Goal: Information Seeking & Learning: Learn about a topic

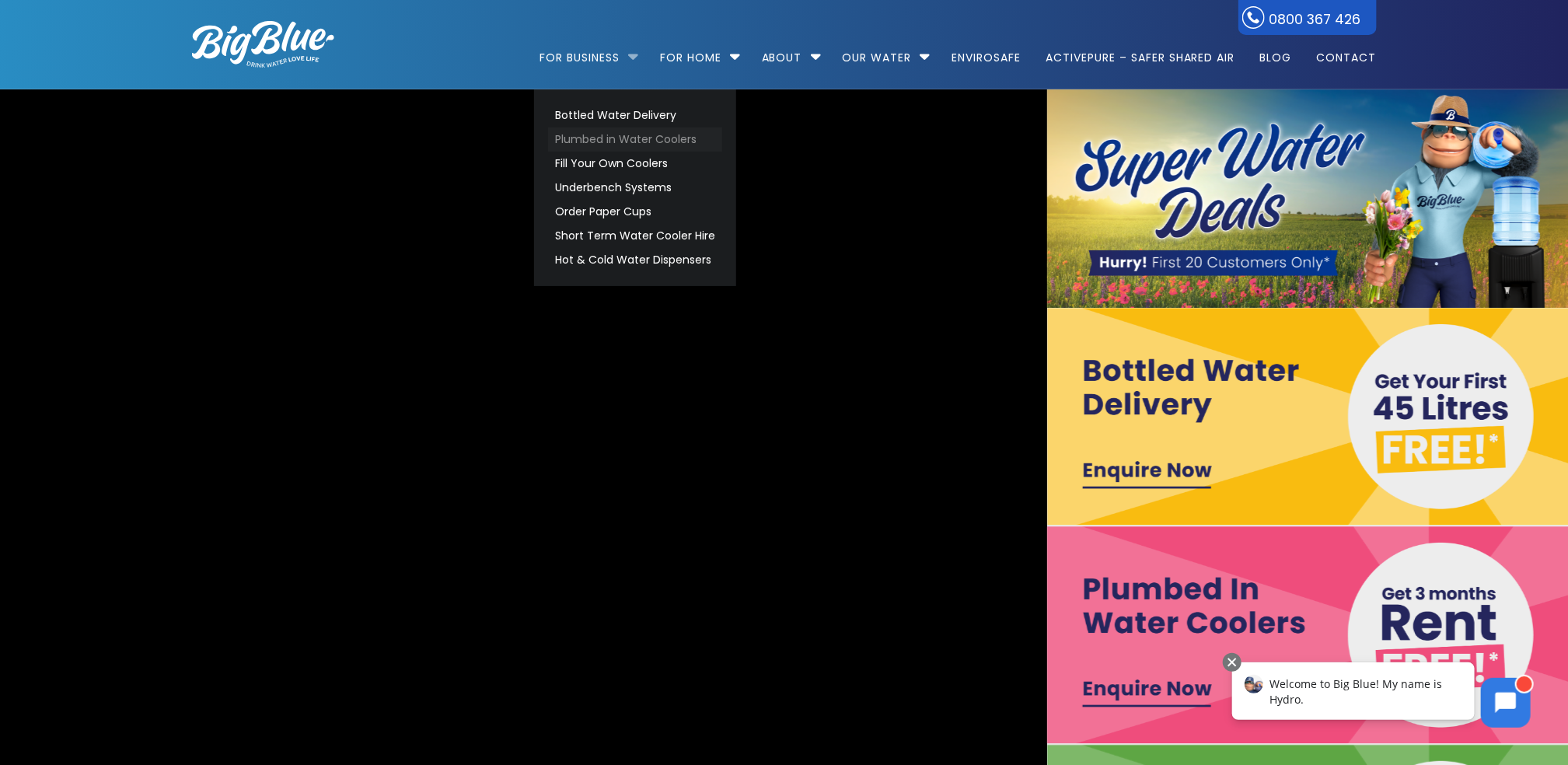
click at [616, 139] on link "Plumbed in Water Coolers" at bounding box center [635, 139] width 174 height 24
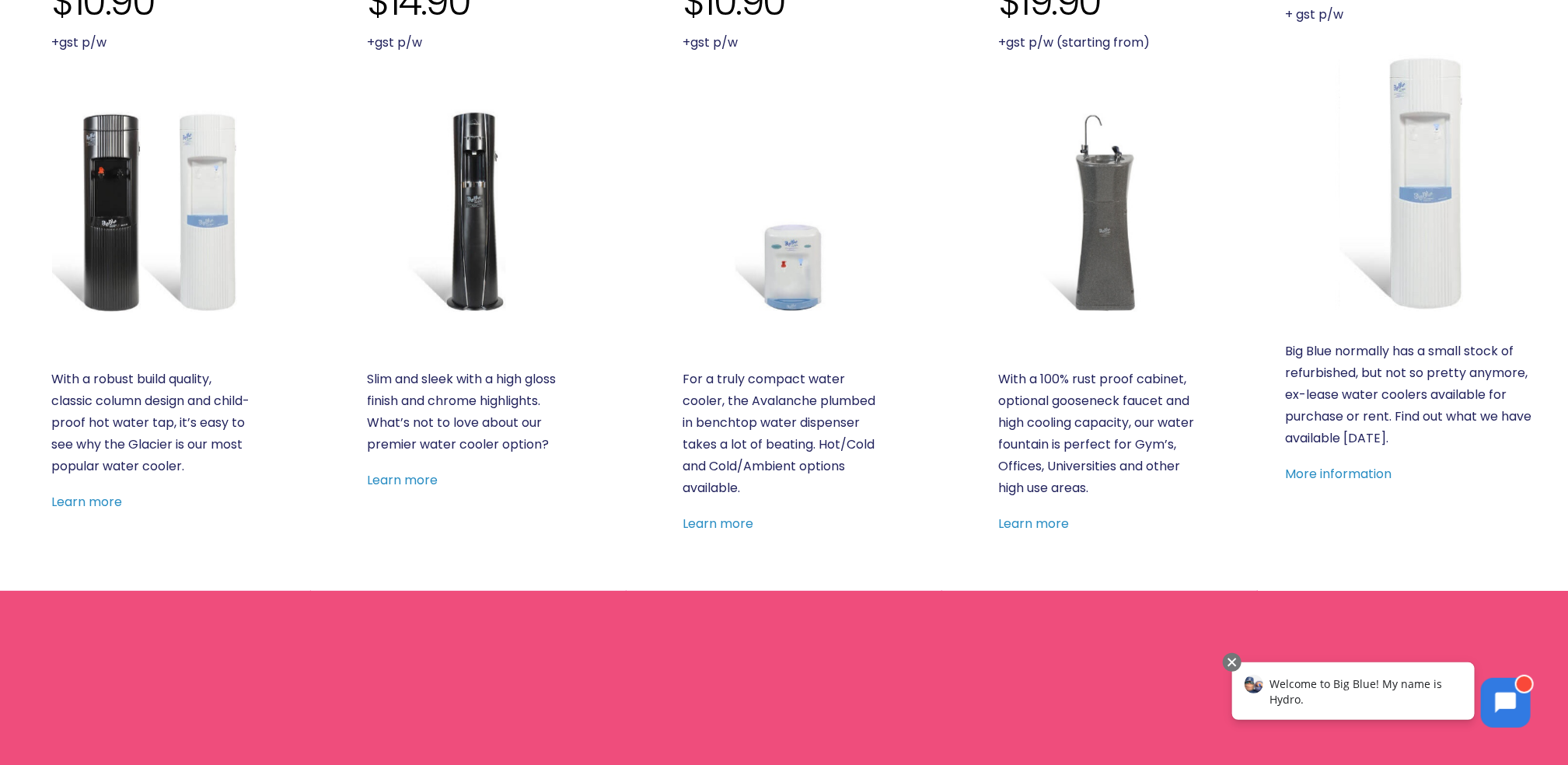
scroll to position [700, 0]
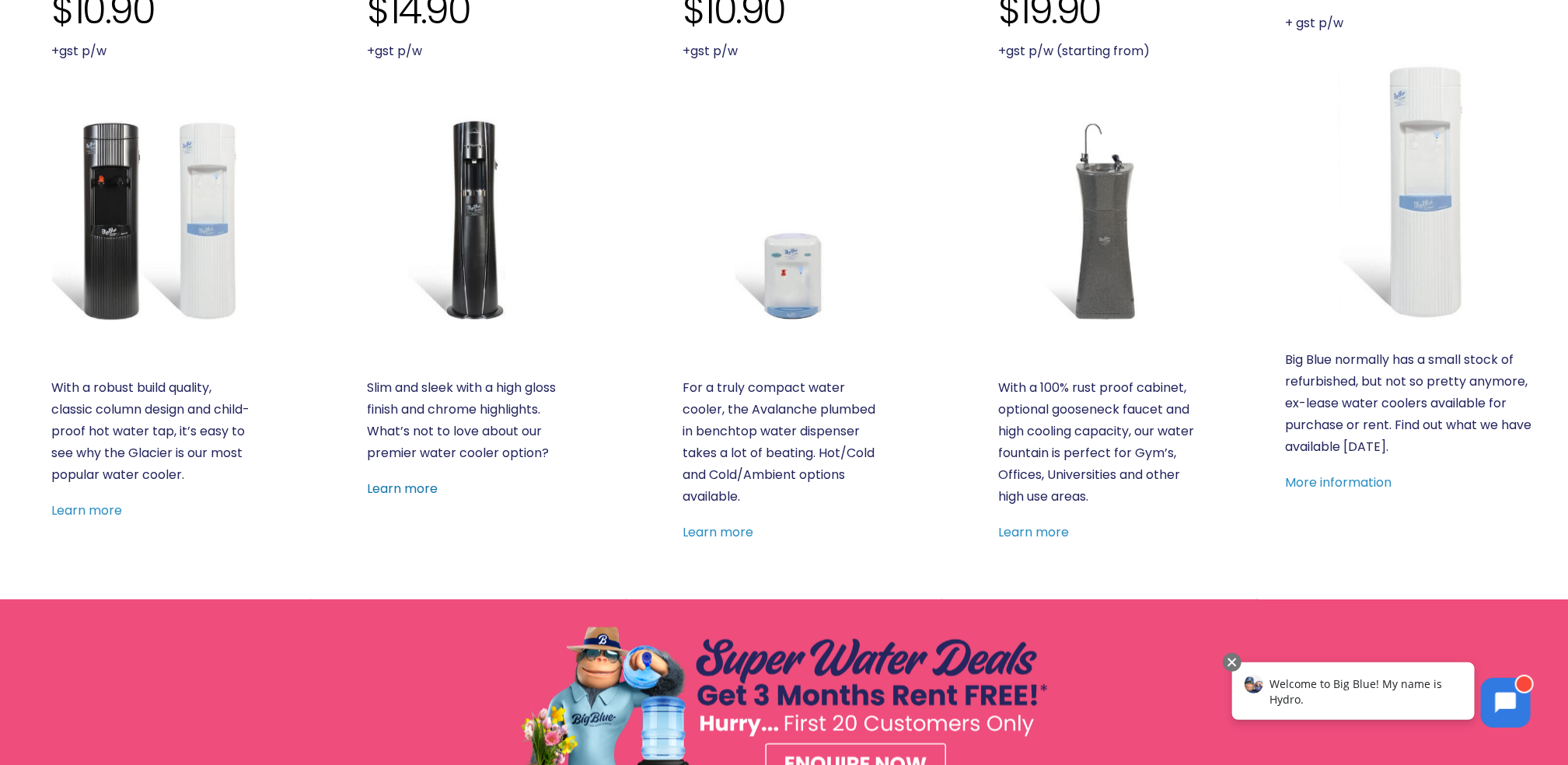
click at [422, 489] on link "Learn more" at bounding box center [402, 489] width 71 height 18
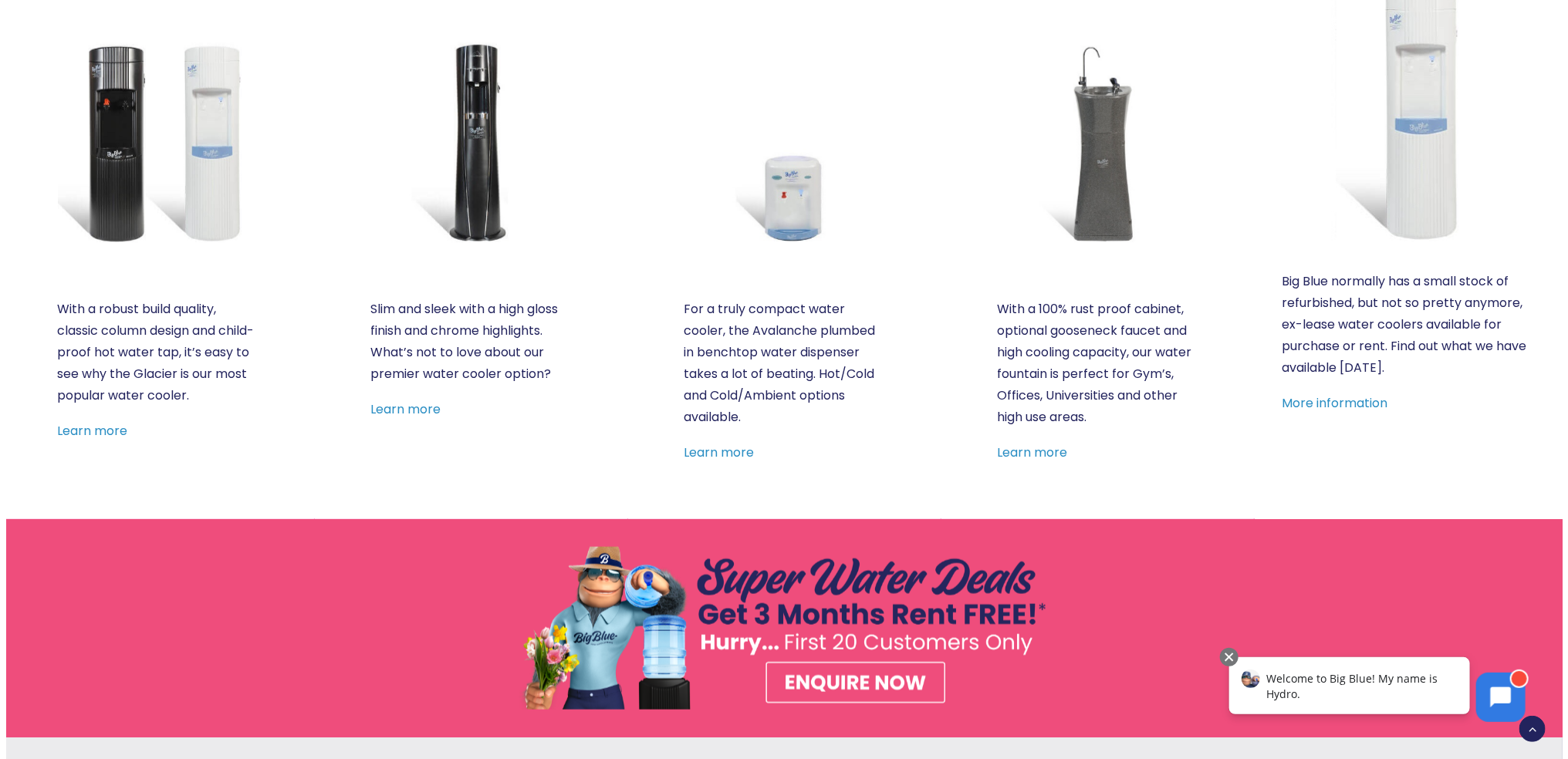
scroll to position [772, 0]
